Goal: Task Accomplishment & Management: Complete application form

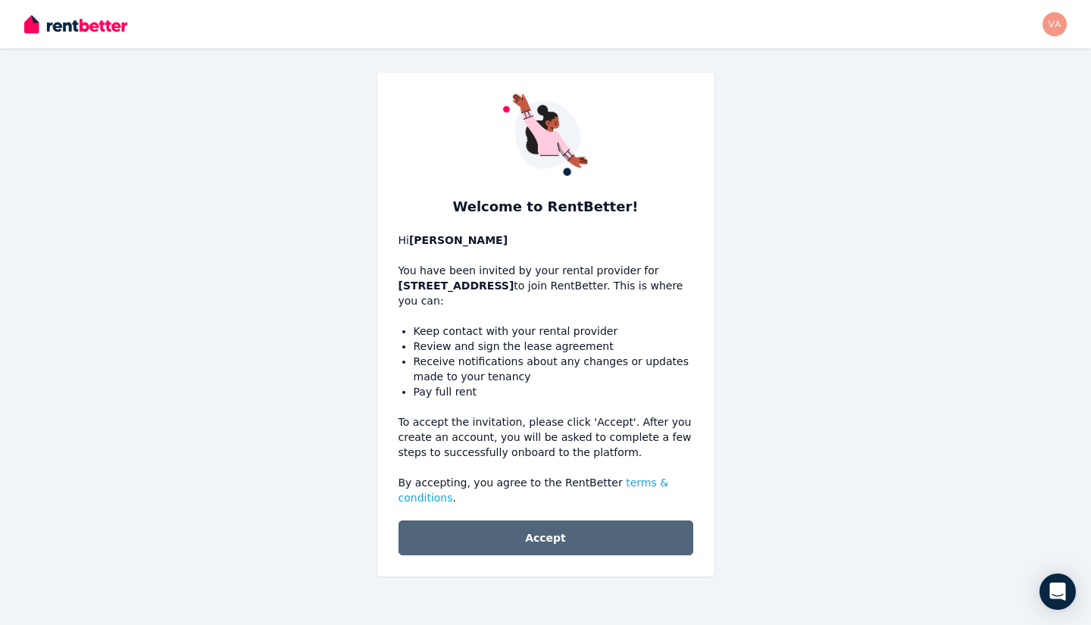
click at [509, 535] on button "Accept" at bounding box center [545, 537] width 295 height 35
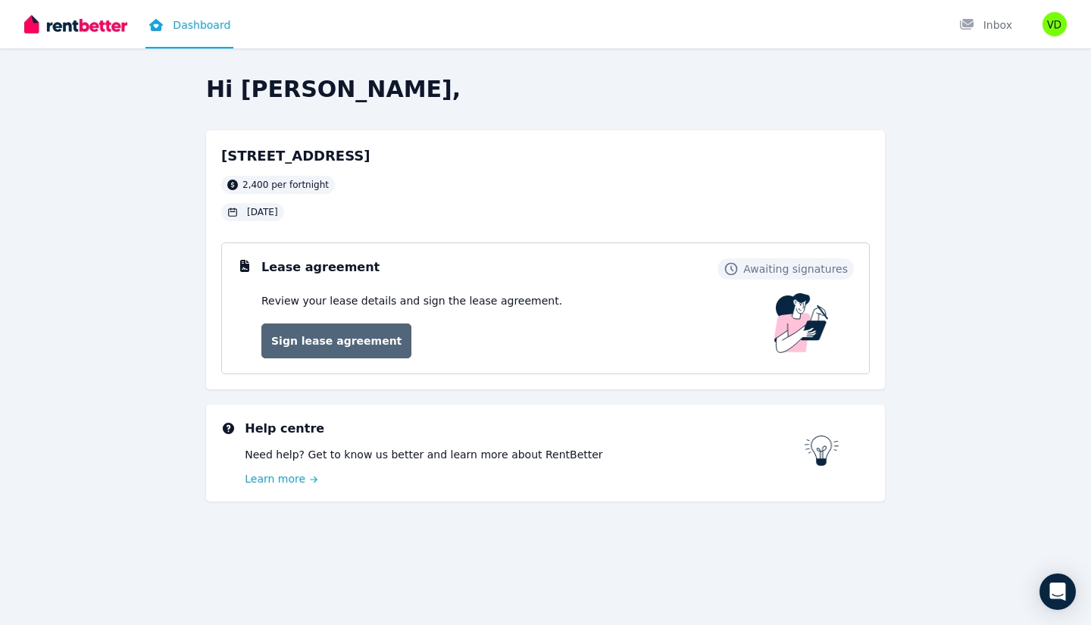
click at [321, 350] on link "Sign lease agreement" at bounding box center [336, 340] width 150 height 35
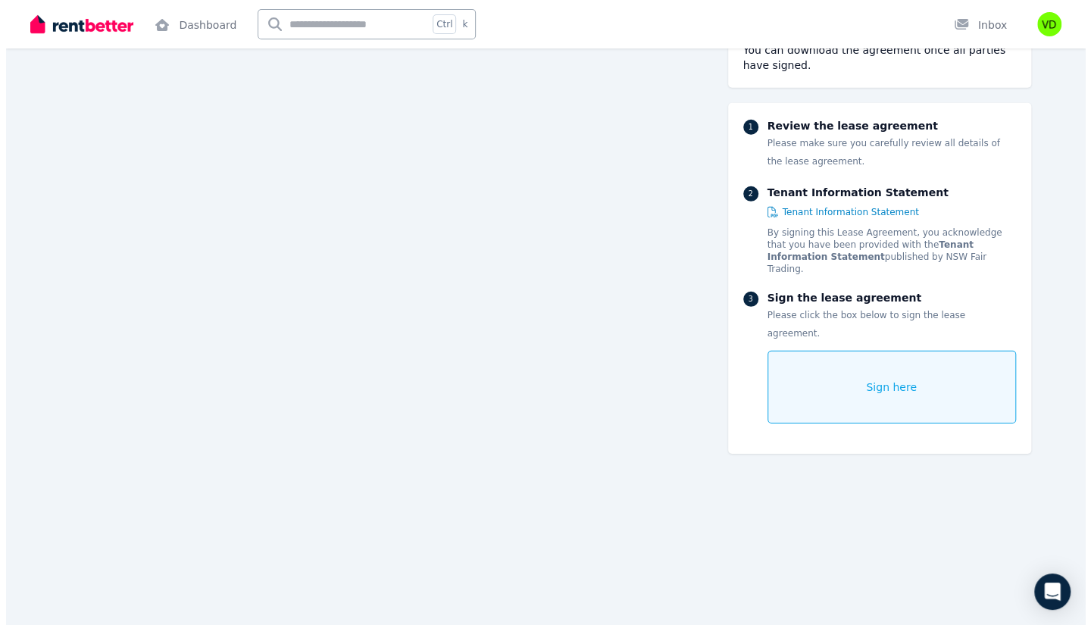
scroll to position [15377, 0]
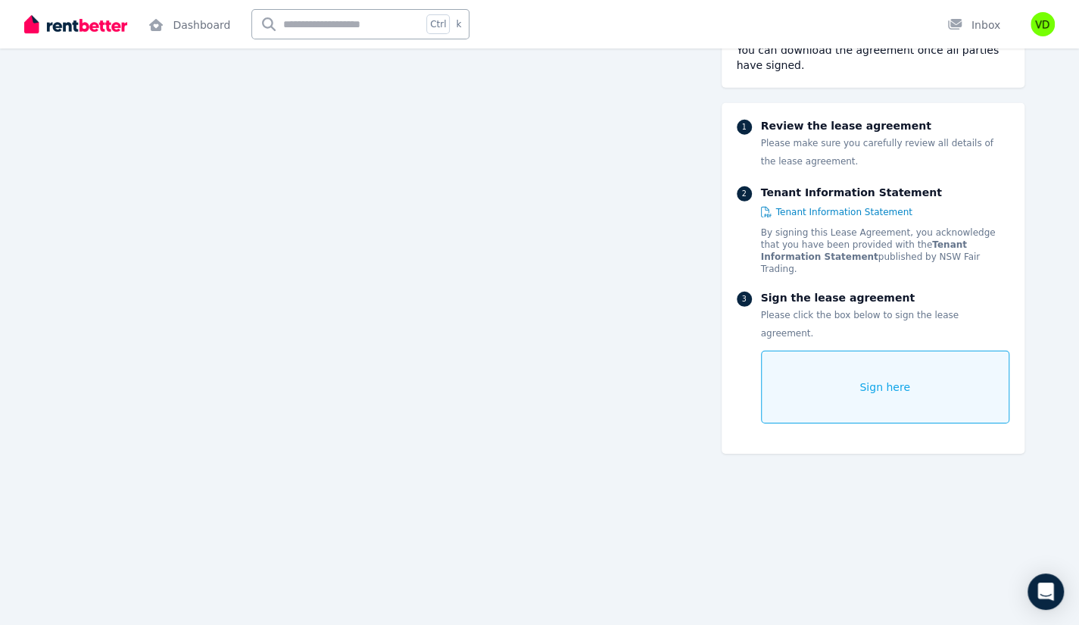
click at [895, 379] on span "Sign here" at bounding box center [885, 386] width 51 height 15
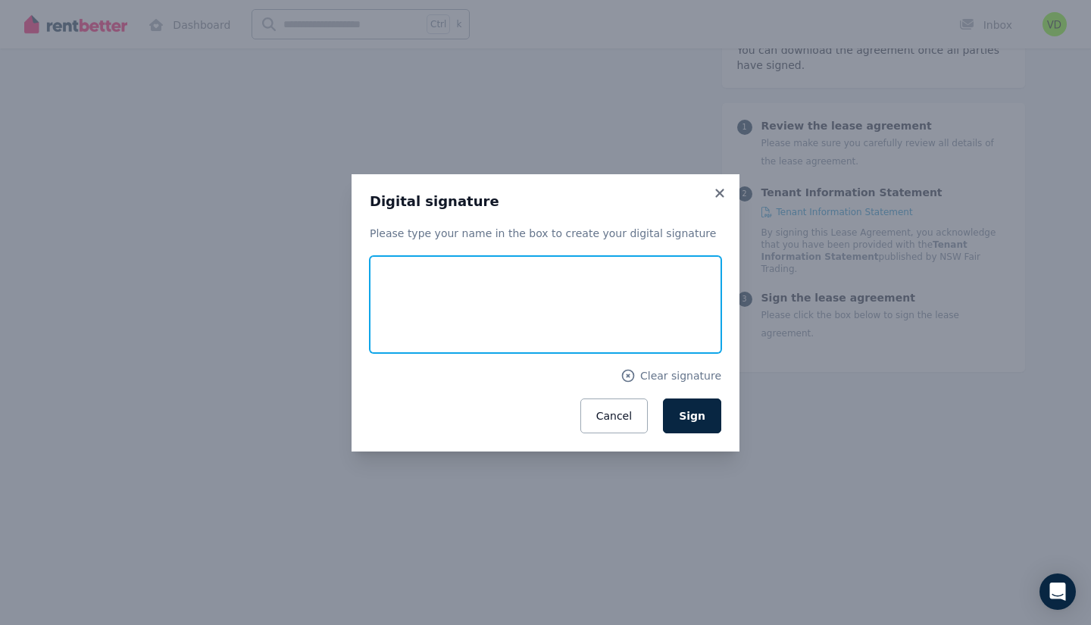
drag, startPoint x: 407, startPoint y: 282, endPoint x: 431, endPoint y: 261, distance: 32.1
click at [429, 266] on input "text" at bounding box center [545, 304] width 351 height 97
drag, startPoint x: 407, startPoint y: 293, endPoint x: 457, endPoint y: 294, distance: 50.0
click at [457, 294] on input "text" at bounding box center [545, 304] width 351 height 97
